Goal: Task Accomplishment & Management: Use online tool/utility

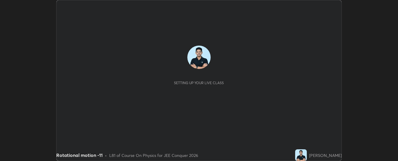
scroll to position [161, 398]
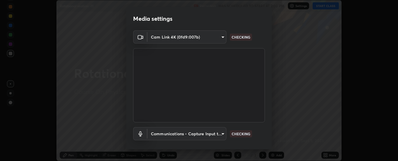
type input "6d3829c99f98afdfe7c29186be8927c2ef9ac3e8f7233b1026567672352cba5b"
type input "communications"
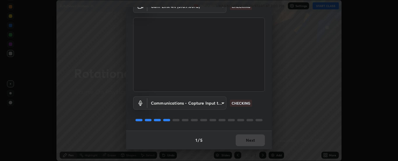
click at [255, 138] on div "1 / 5 Next" at bounding box center [199, 139] width 146 height 19
click at [256, 136] on div "1 / 5 Next" at bounding box center [199, 139] width 146 height 19
click at [257, 137] on div "1 / 5 Next" at bounding box center [199, 139] width 146 height 19
click at [256, 137] on div "1 / 5 Next" at bounding box center [199, 139] width 146 height 19
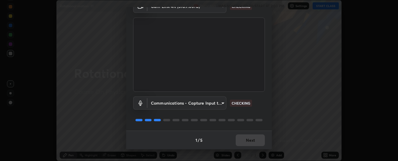
click at [256, 137] on div "1 / 5 Next" at bounding box center [199, 139] width 146 height 19
click at [256, 138] on div "1 / 5 Next" at bounding box center [199, 139] width 146 height 19
click at [255, 138] on div "1 / 5 Next" at bounding box center [199, 139] width 146 height 19
click at [252, 143] on div "1 / 5 Next" at bounding box center [199, 139] width 146 height 19
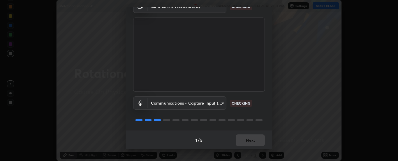
click at [254, 137] on div "1 / 5 Next" at bounding box center [199, 139] width 146 height 19
click at [249, 142] on button "Next" at bounding box center [250, 140] width 29 height 12
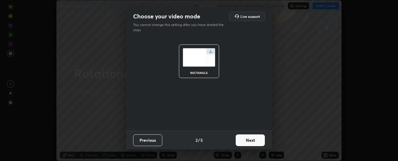
click at [254, 137] on button "Next" at bounding box center [250, 140] width 29 height 12
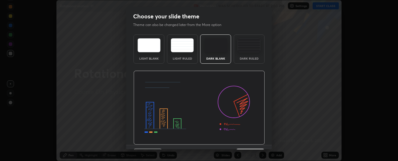
scroll to position [14, 0]
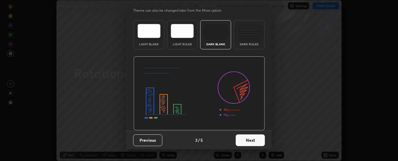
click at [250, 140] on button "Next" at bounding box center [250, 140] width 29 height 12
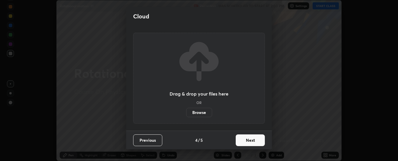
scroll to position [0, 0]
click at [251, 140] on button "Next" at bounding box center [250, 140] width 29 height 12
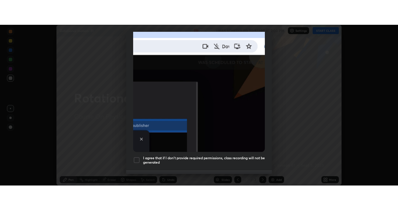
scroll to position [150, 0]
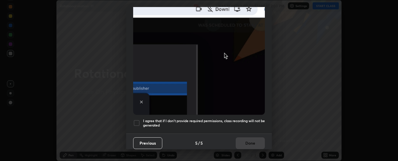
click at [139, 119] on div at bounding box center [136, 122] width 7 height 7
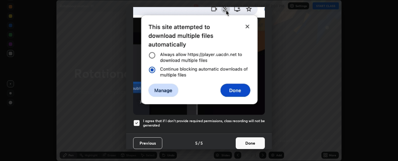
click at [249, 139] on button "Done" at bounding box center [250, 143] width 29 height 12
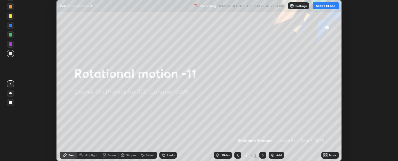
click at [332, 154] on div "More" at bounding box center [332, 154] width 7 height 3
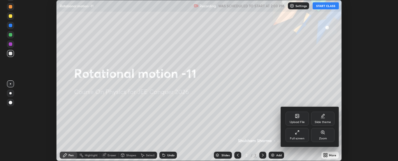
click at [303, 134] on div "Full screen" at bounding box center [297, 135] width 23 height 14
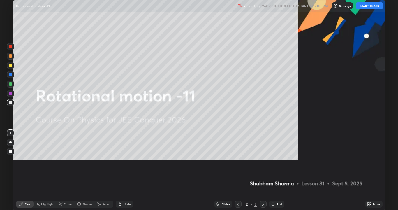
scroll to position [210, 398]
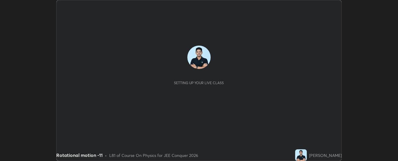
scroll to position [161, 398]
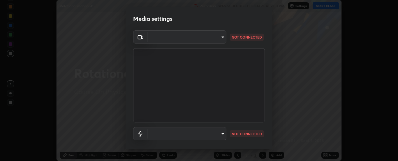
type input "6d3829c99f98afdfe7c29186be8927c2ef9ac3e8f7233b1026567672352cba5b"
type input "communications"
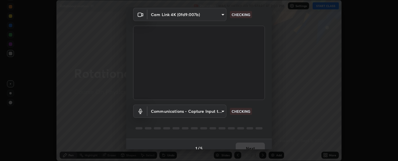
scroll to position [31, 0]
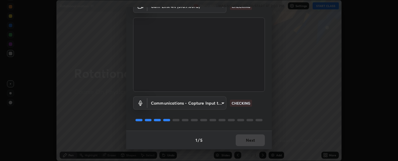
click at [240, 144] on div "1 / 5 Next" at bounding box center [199, 139] width 146 height 19
click at [239, 143] on div "1 / 5 Next" at bounding box center [199, 139] width 146 height 19
click at [241, 141] on button "Next" at bounding box center [250, 140] width 29 height 12
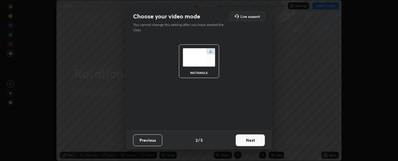
scroll to position [0, 0]
click at [242, 140] on button "Next" at bounding box center [250, 140] width 29 height 12
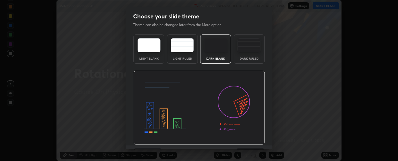
click at [246, 149] on div "Choose your slide theme Theme can also be changed later from the More option Li…" at bounding box center [199, 80] width 398 height 161
click at [248, 149] on div "Choose your slide theme Theme can also be changed later from the More option Li…" at bounding box center [199, 80] width 398 height 161
click at [249, 149] on div "Choose your slide theme Theme can also be changed later from the More option Li…" at bounding box center [199, 80] width 398 height 161
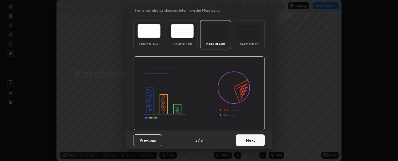
click at [254, 144] on button "Next" at bounding box center [250, 140] width 29 height 12
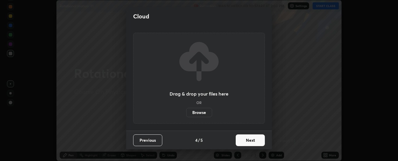
scroll to position [0, 0]
click at [252, 141] on button "Next" at bounding box center [250, 140] width 29 height 12
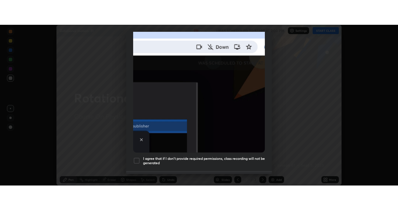
scroll to position [150, 0]
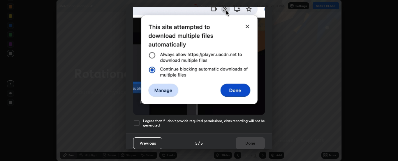
click at [186, 120] on h5 "I agree that if I don't provide required permissions, class recording will not …" at bounding box center [204, 122] width 122 height 9
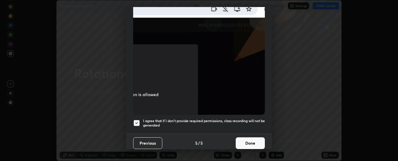
click at [246, 139] on button "Done" at bounding box center [250, 143] width 29 height 12
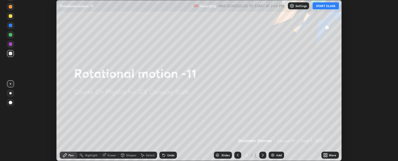
click at [325, 154] on icon at bounding box center [324, 153] width 1 height 1
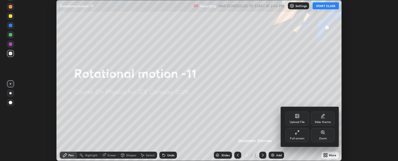
click at [304, 132] on div "Full screen" at bounding box center [297, 135] width 23 height 14
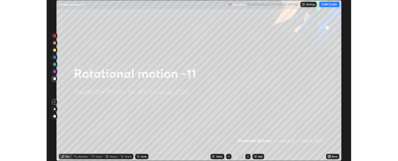
scroll to position [210, 398]
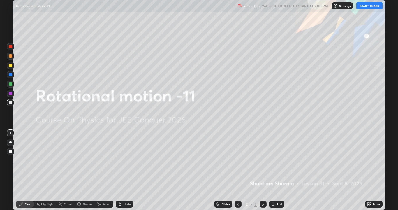
click at [376, 6] on button "START CLASS" at bounding box center [370, 5] width 26 height 7
click at [274, 160] on img at bounding box center [273, 204] width 5 height 5
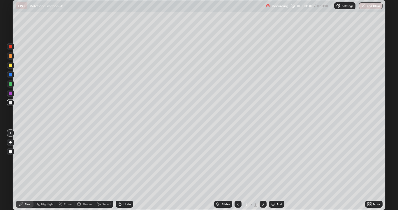
click at [11, 142] on div at bounding box center [10, 142] width 2 height 2
click at [131, 160] on div "Undo" at bounding box center [125, 204] width 18 height 7
click at [136, 160] on div "Slides 3 / 3 Add" at bounding box center [249, 204] width 232 height 12
click at [137, 160] on div "Slides 3 / 3 Add" at bounding box center [249, 204] width 232 height 12
click at [145, 160] on div "Slides 3 / 3 Add" at bounding box center [249, 204] width 232 height 12
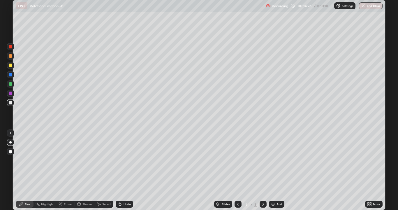
click at [127, 160] on div "Undo" at bounding box center [127, 204] width 7 height 3
click at [124, 160] on div "Undo" at bounding box center [127, 204] width 7 height 3
click at [125, 160] on div "Undo" at bounding box center [125, 204] width 18 height 7
click at [124, 160] on div "Undo" at bounding box center [125, 204] width 18 height 7
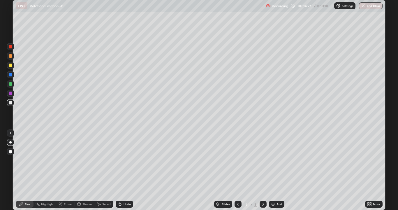
click at [125, 160] on div "Undo" at bounding box center [125, 204] width 18 height 7
click at [124, 160] on div "Undo" at bounding box center [127, 204] width 7 height 3
click at [131, 160] on div "Undo" at bounding box center [125, 204] width 18 height 7
click at [281, 160] on div "Add" at bounding box center [280, 204] width 6 height 3
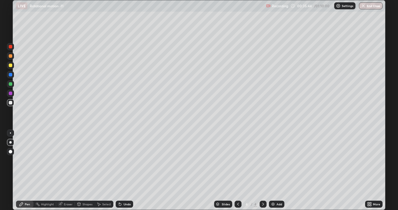
click at [119, 160] on icon at bounding box center [120, 204] width 2 height 2
click at [120, 160] on div "Undo" at bounding box center [125, 204] width 18 height 7
click at [122, 160] on div "Undo" at bounding box center [125, 204] width 18 height 7
click at [122, 160] on div "Undo" at bounding box center [123, 204] width 20 height 12
click at [120, 160] on div "Undo" at bounding box center [123, 204] width 20 height 12
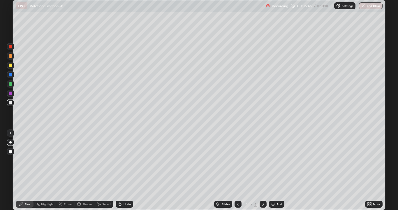
click at [119, 160] on icon at bounding box center [119, 203] width 1 height 1
click at [118, 160] on icon at bounding box center [120, 204] width 5 height 5
click at [118, 160] on div "Undo" at bounding box center [125, 204] width 18 height 7
click at [119, 160] on icon at bounding box center [119, 203] width 1 height 1
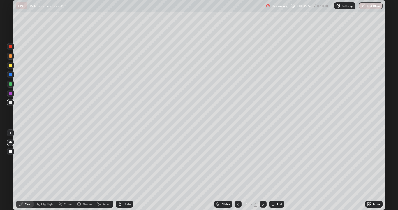
click at [119, 160] on icon at bounding box center [120, 204] width 2 height 2
click at [129, 160] on div "Undo" at bounding box center [123, 204] width 20 height 12
click at [124, 160] on div "Undo" at bounding box center [127, 204] width 7 height 3
click at [129, 160] on div "Undo" at bounding box center [127, 204] width 7 height 3
click at [279, 160] on div "Add" at bounding box center [280, 204] width 6 height 3
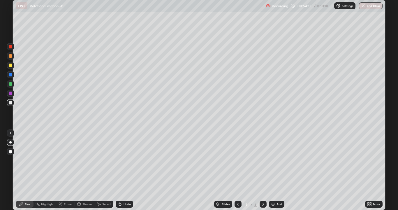
click at [125, 160] on div "Undo" at bounding box center [127, 204] width 7 height 3
click at [126, 160] on div "Undo" at bounding box center [127, 204] width 7 height 3
click at [127, 160] on div "Undo" at bounding box center [125, 204] width 18 height 7
click at [119, 160] on icon at bounding box center [120, 204] width 2 height 2
click at [67, 160] on div "Eraser" at bounding box center [68, 204] width 9 height 3
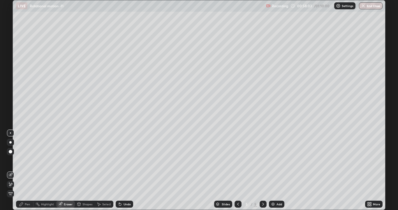
click at [11, 160] on icon at bounding box center [10, 184] width 5 height 5
click at [29, 160] on div "Pen" at bounding box center [27, 204] width 5 height 3
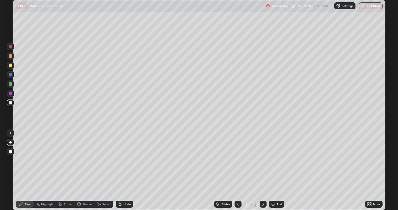
click at [126, 160] on div "Undo" at bounding box center [125, 204] width 18 height 7
click at [126, 160] on div "Undo" at bounding box center [127, 204] width 7 height 3
click at [68, 160] on div "Eraser" at bounding box center [68, 204] width 9 height 3
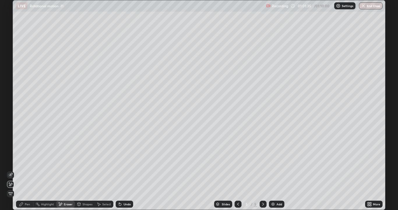
click at [24, 160] on div "Pen" at bounding box center [25, 204] width 18 height 7
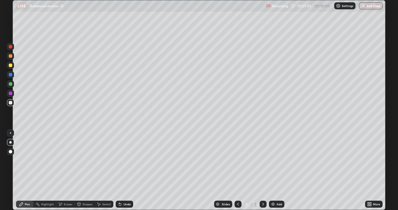
click at [375, 6] on button "End Class" at bounding box center [371, 5] width 24 height 7
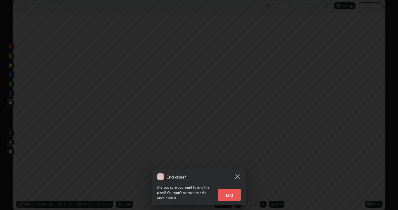
click at [234, 160] on button "End" at bounding box center [229, 195] width 23 height 12
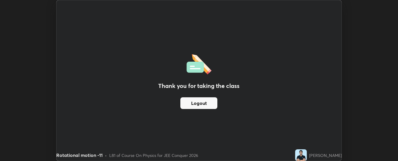
scroll to position [29008, 28770]
